Goal: Task Accomplishment & Management: Manage account settings

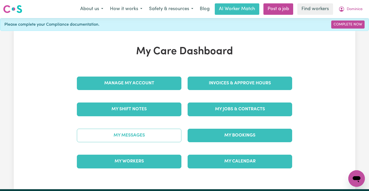
click at [144, 129] on link "My Messages" at bounding box center [129, 134] width 105 height 13
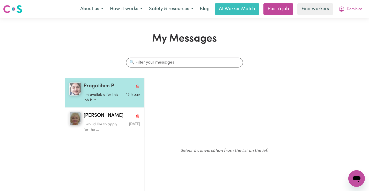
click at [111, 97] on p "I'm available for this job but..." at bounding box center [103, 97] width 38 height 11
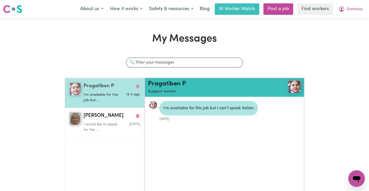
scroll to position [3, 0]
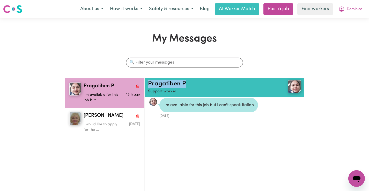
drag, startPoint x: 200, startPoint y: 83, endPoint x: 147, endPoint y: 85, distance: 52.6
click at [147, 85] on div "Pragatiben P Support worker" at bounding box center [225, 87] width 160 height 19
copy link "Pragatiben P"
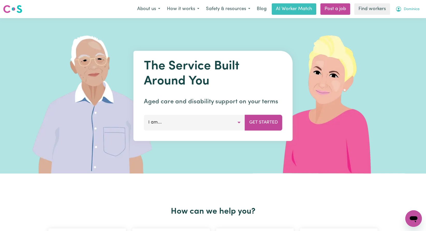
click at [409, 13] on button "Dominica" at bounding box center [407, 9] width 31 height 11
click at [401, 29] on link "Logout" at bounding box center [402, 30] width 41 height 10
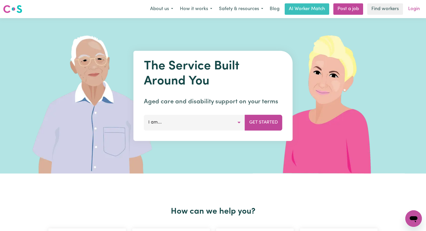
click at [411, 6] on link "Login" at bounding box center [414, 8] width 18 height 11
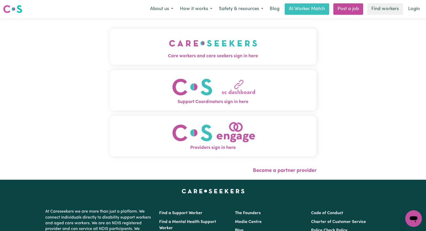
click at [182, 29] on button "Care workers and care seekers sign in here" at bounding box center [213, 46] width 207 height 36
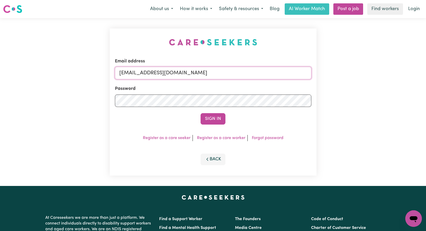
click at [257, 72] on input "[EMAIL_ADDRESS][DOMAIN_NAME]" at bounding box center [213, 73] width 197 height 12
drag, startPoint x: 261, startPoint y: 73, endPoint x: 147, endPoint y: 73, distance: 113.4
click at [147, 73] on input "[EMAIL_ADDRESS][DOMAIN_NAME]" at bounding box center [213, 73] width 197 height 12
paste input "[PERSON_NAME]"
click at [201, 113] on button "Sign In" at bounding box center [213, 118] width 25 height 11
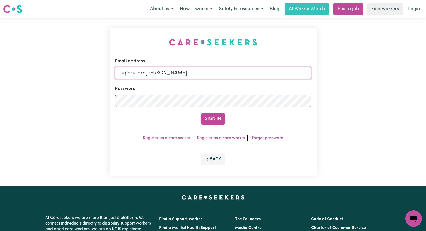
drag, startPoint x: 226, startPoint y: 77, endPoint x: 147, endPoint y: 76, distance: 79.5
click at [147, 76] on input "superuser~[PERSON_NAME]" at bounding box center [213, 73] width 197 height 12
paste input "[EMAIL_ADDRESS][DOMAIN_NAME] || Aval"
type input "[EMAIL_ADDRESS][DOMAIN_NAME]"
click at [201, 113] on button "Sign In" at bounding box center [213, 118] width 25 height 11
